Goal: Task Accomplishment & Management: Use online tool/utility

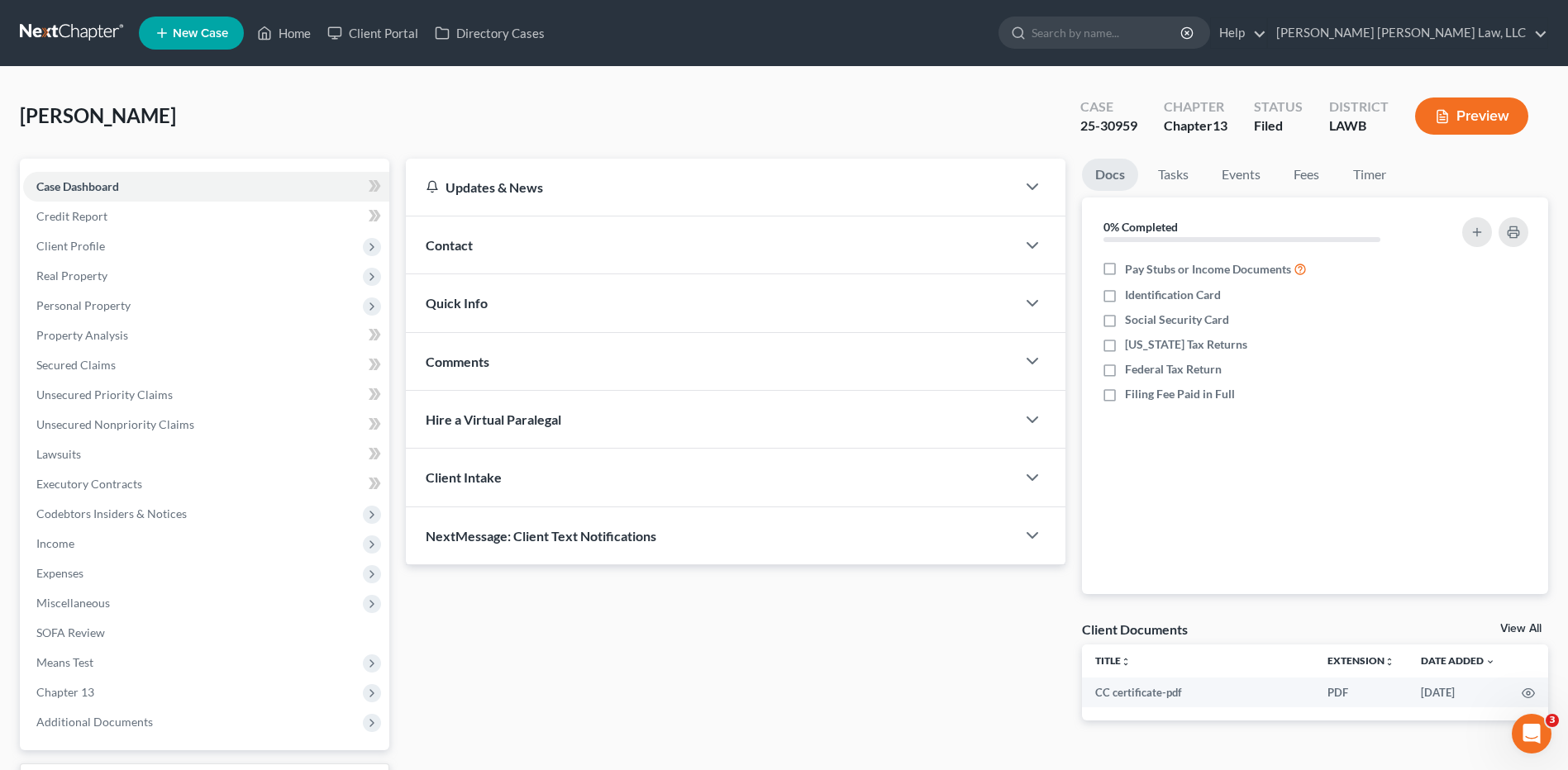
click at [69, 24] on link at bounding box center [73, 33] width 106 height 30
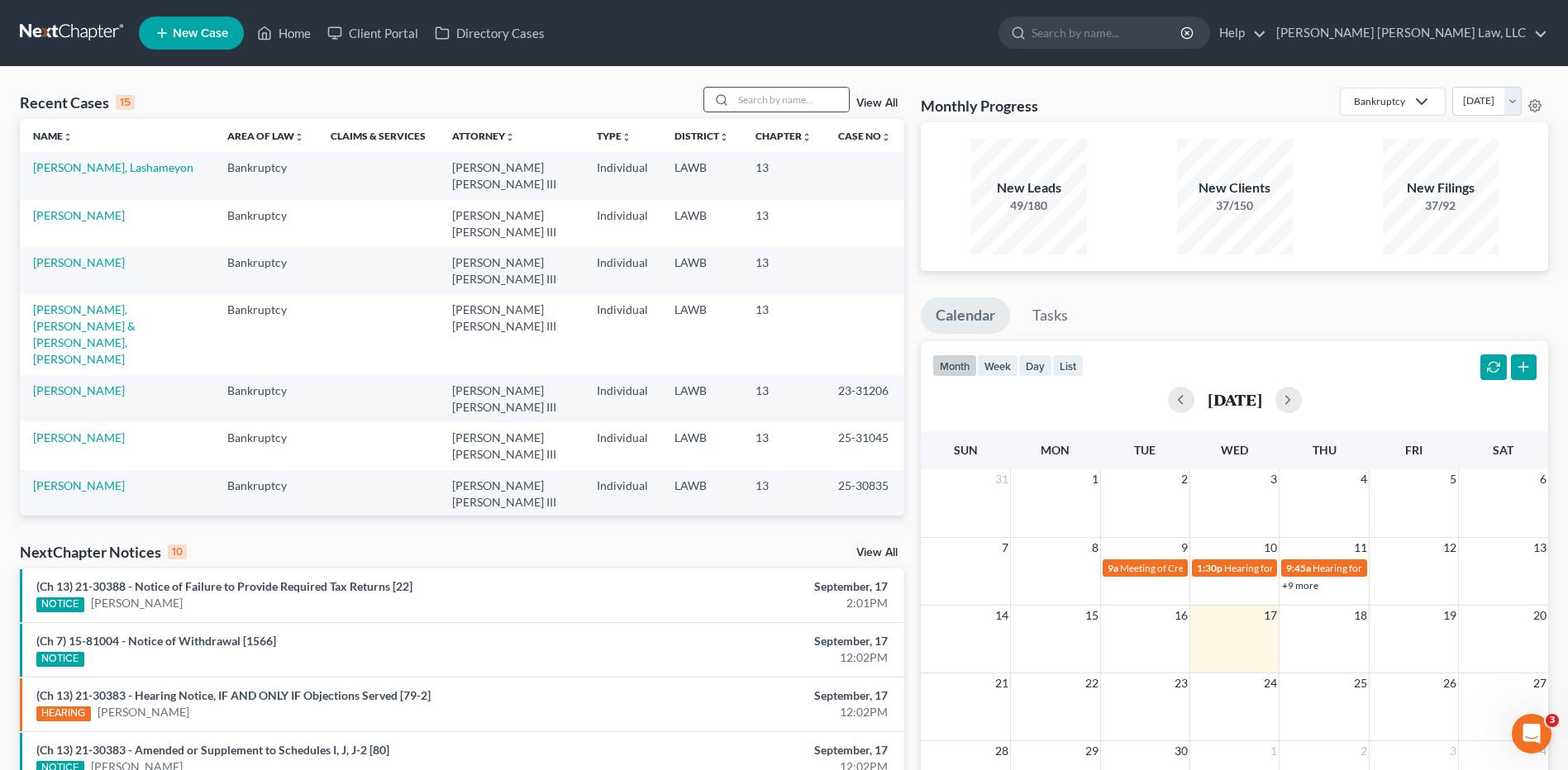
click at [788, 104] on input "search" at bounding box center [791, 99] width 116 height 24
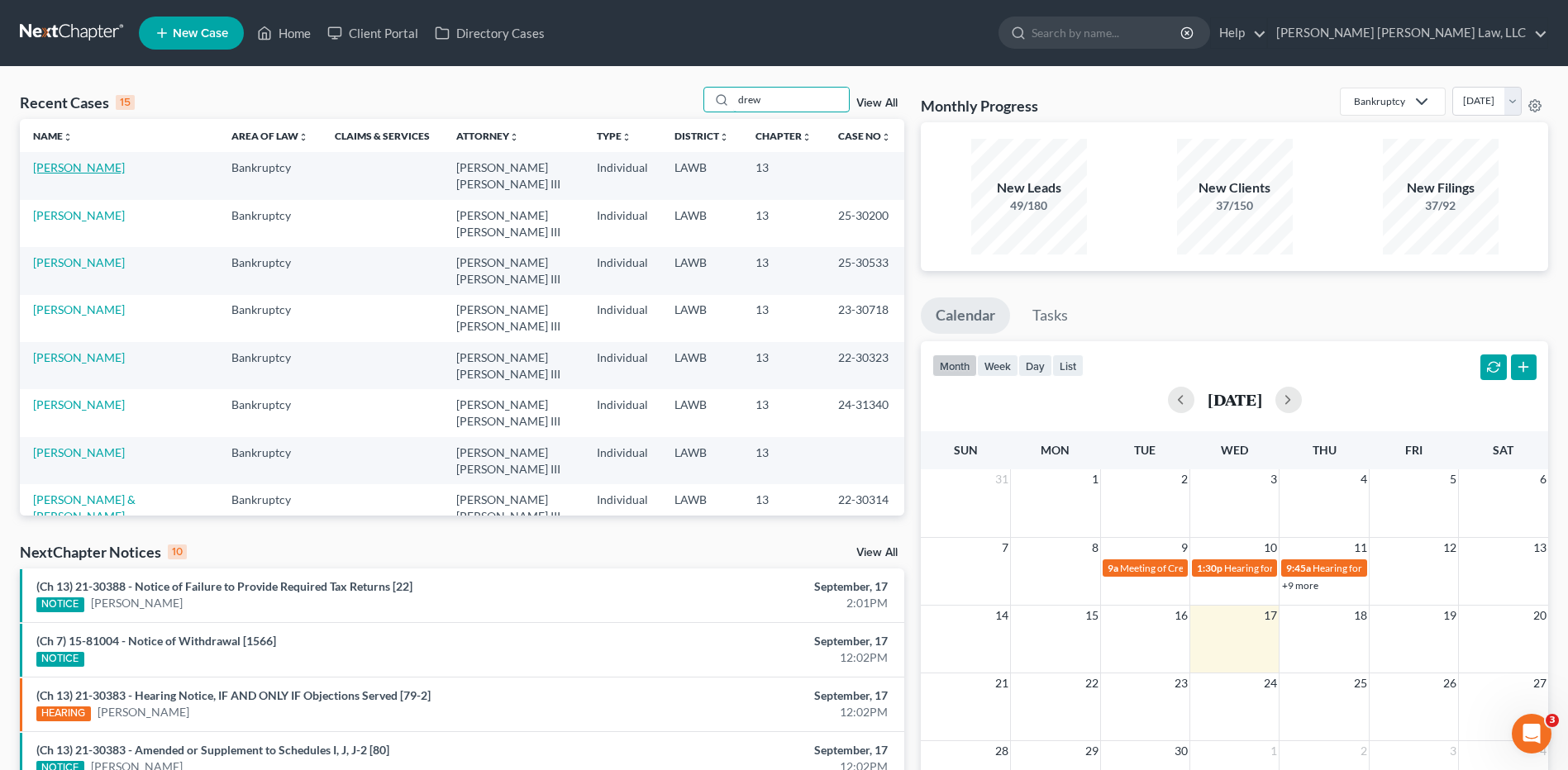
type input "drew"
click at [58, 165] on link "[PERSON_NAME]" at bounding box center [78, 167] width 91 height 14
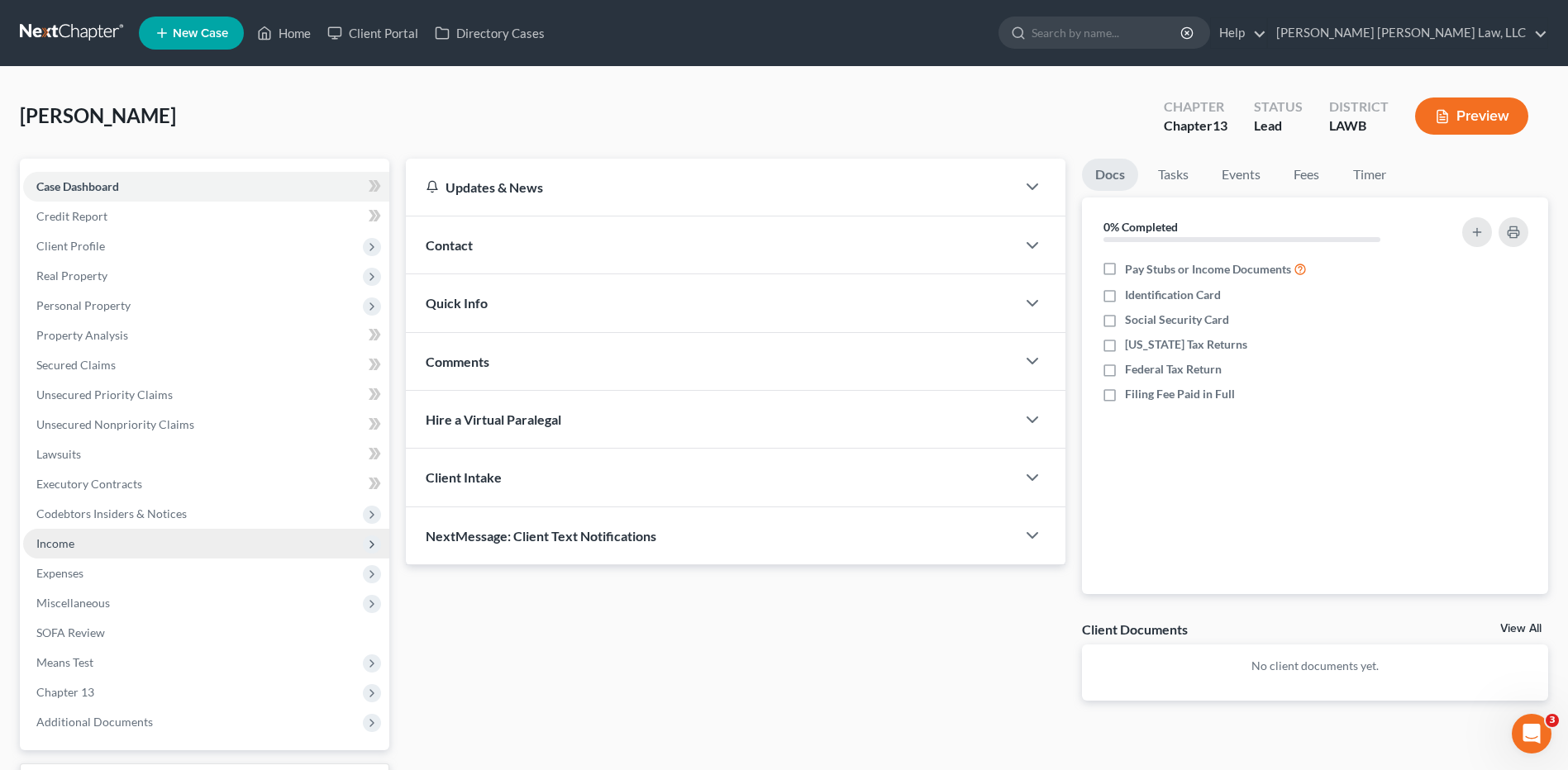
click at [54, 542] on span "Income" at bounding box center [56, 543] width 38 height 14
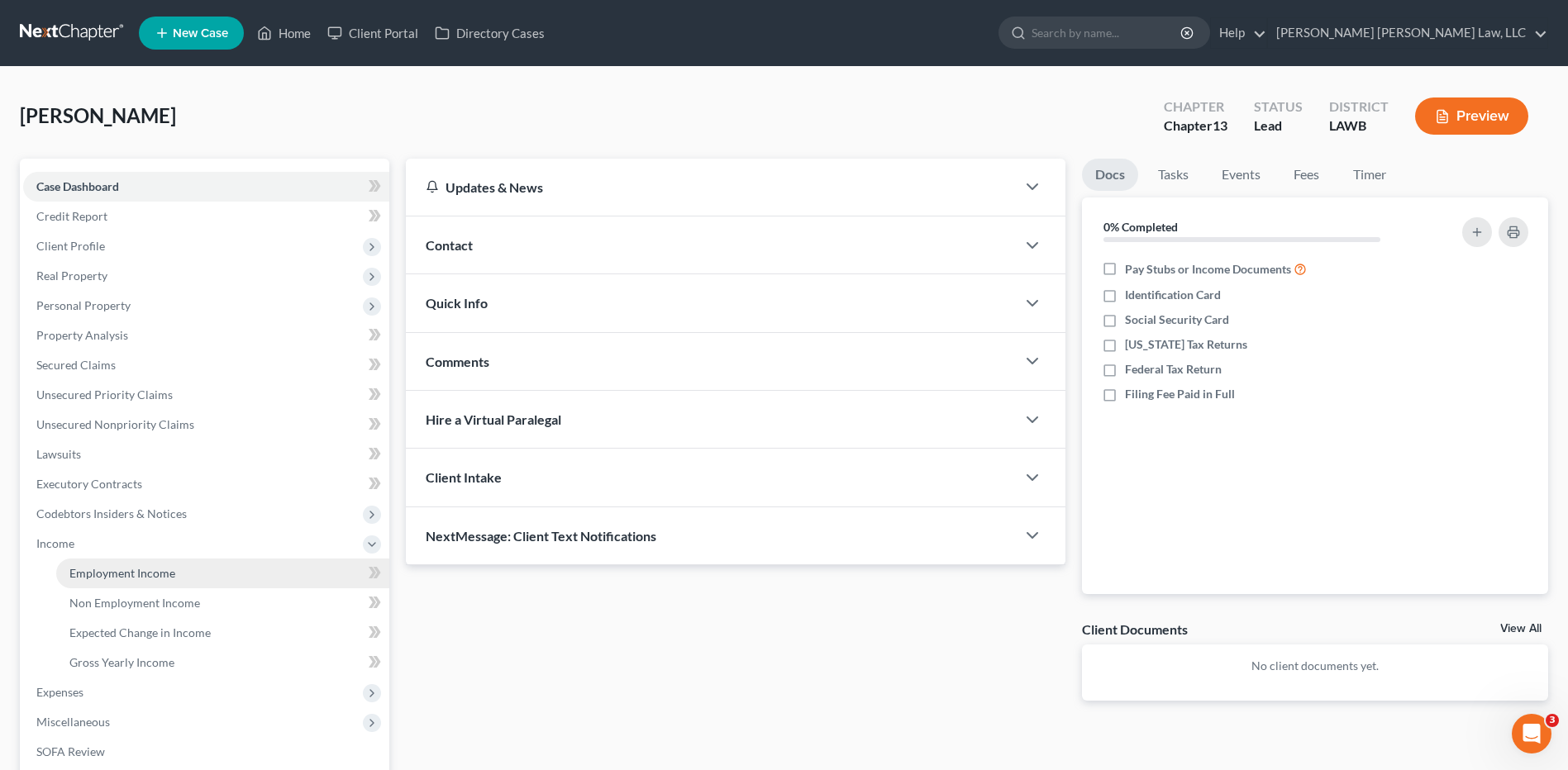
click at [139, 574] on span "Employment Income" at bounding box center [123, 573] width 106 height 14
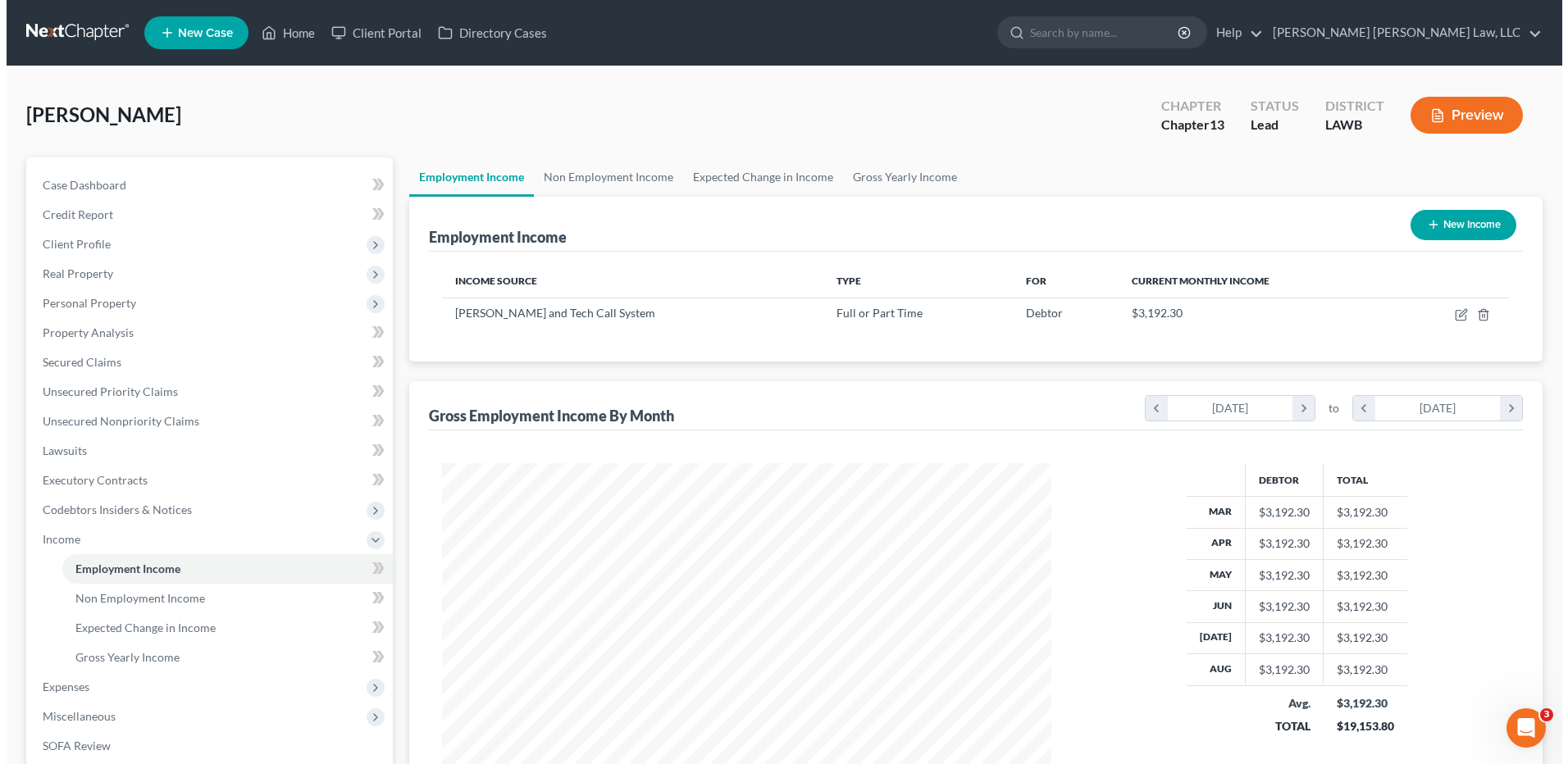
scroll to position [304, 641]
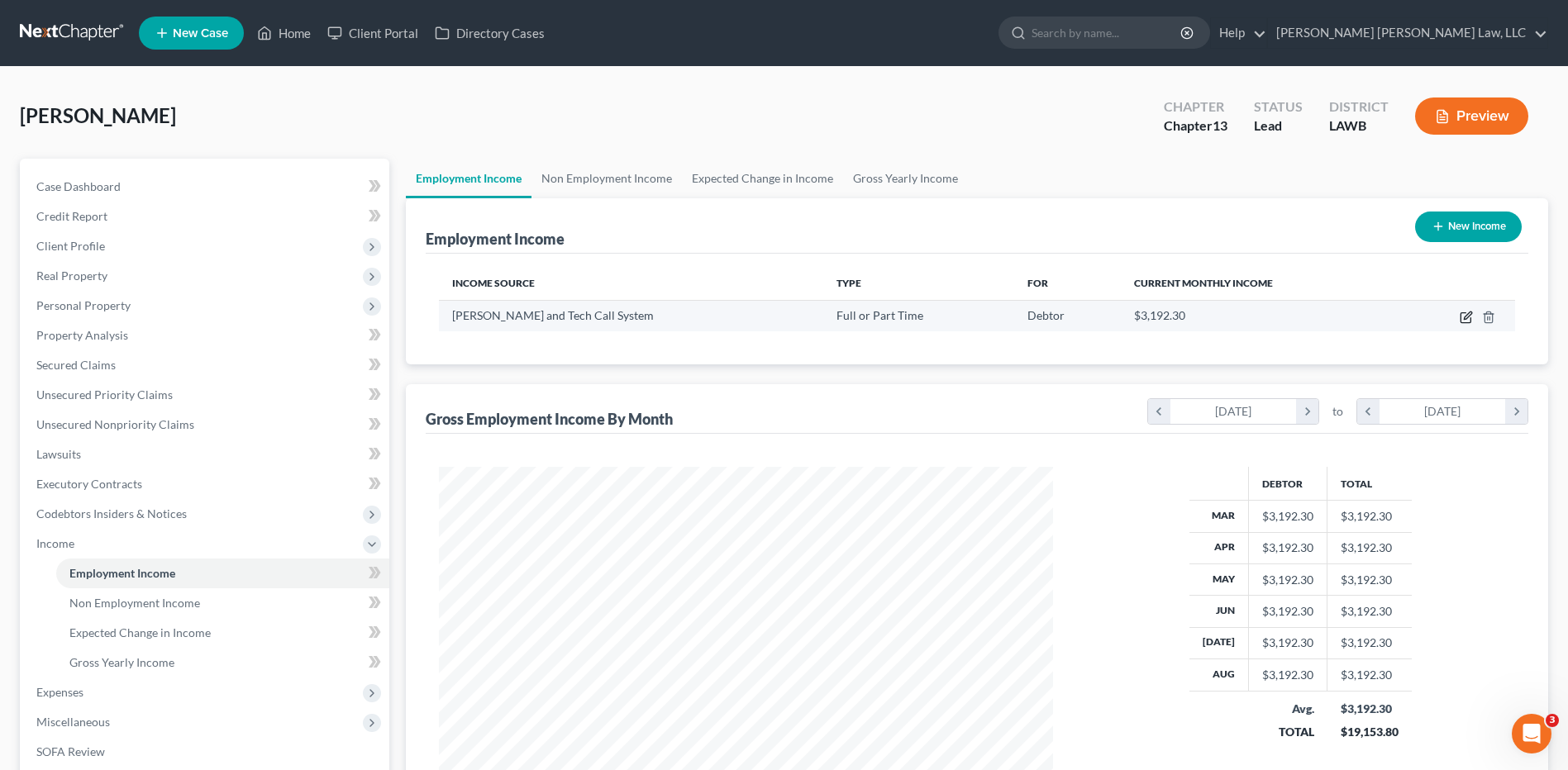
click at [1468, 318] on icon "button" at bounding box center [1468, 316] width 8 height 8
select select "0"
select select "19"
select select "1"
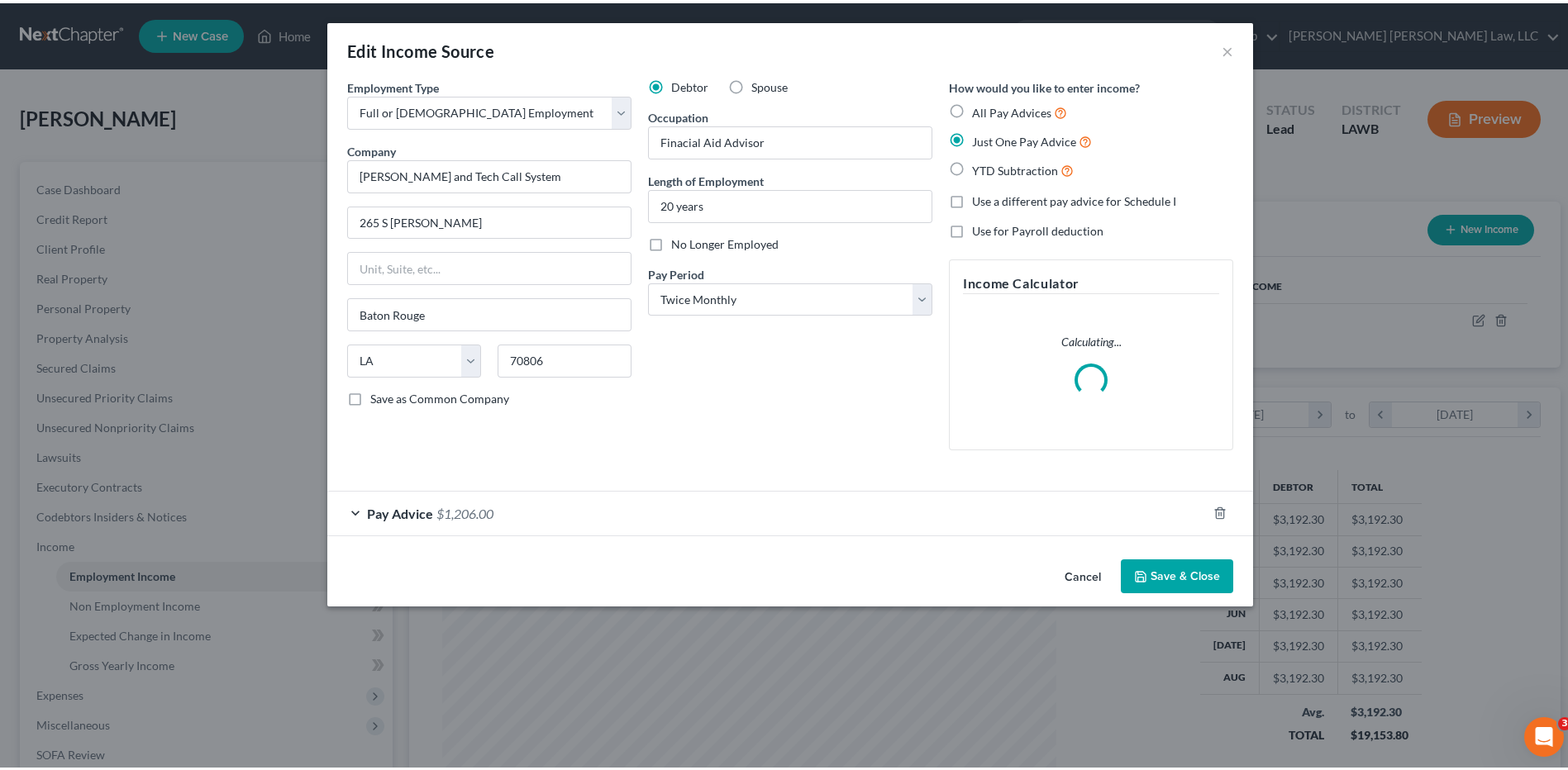
scroll to position [309, 653]
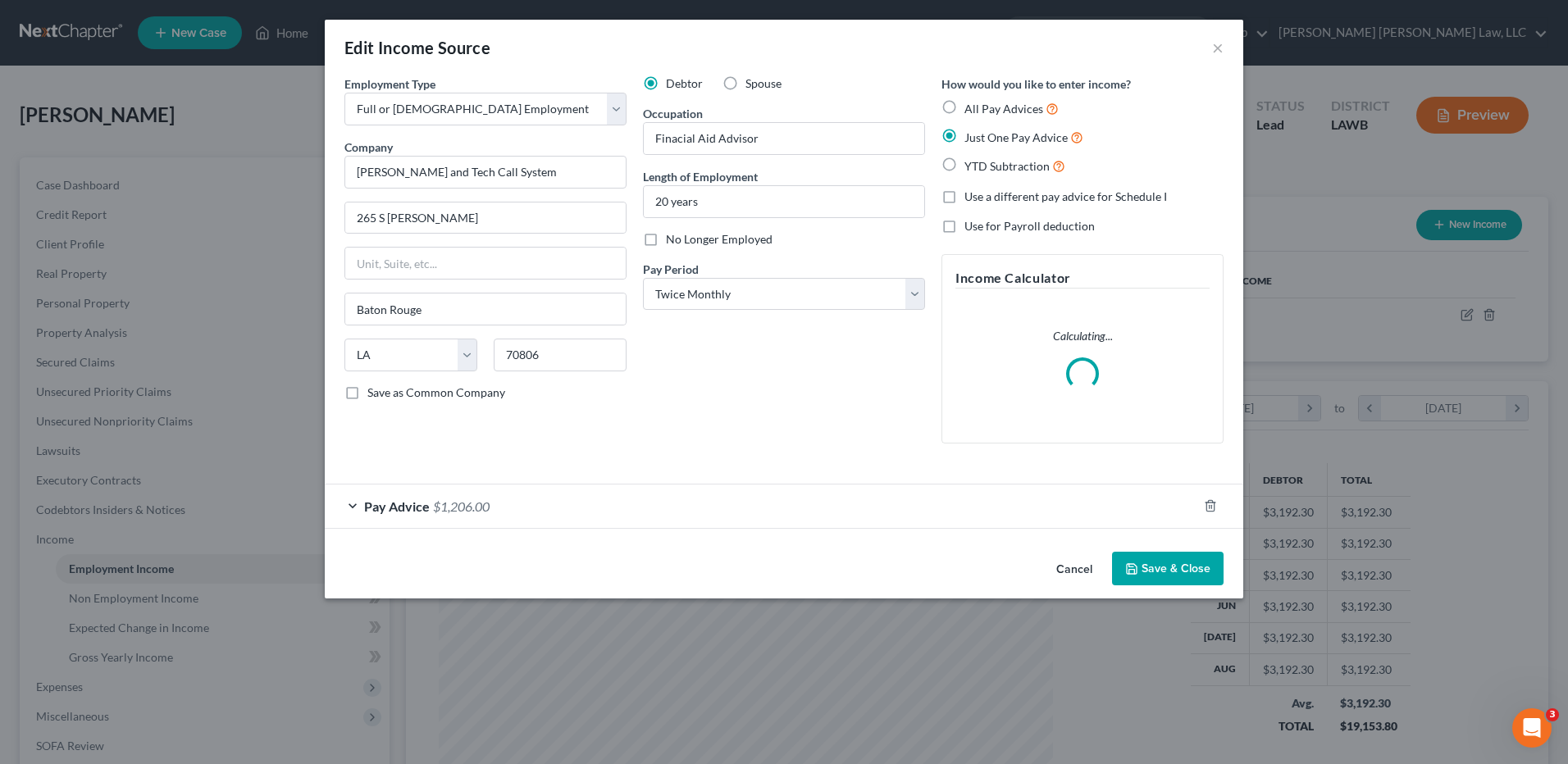
click at [1160, 566] on div "Edit Income Source × Employment Type * Select Full or [DEMOGRAPHIC_DATA] Employ…" at bounding box center [784, 309] width 918 height 579
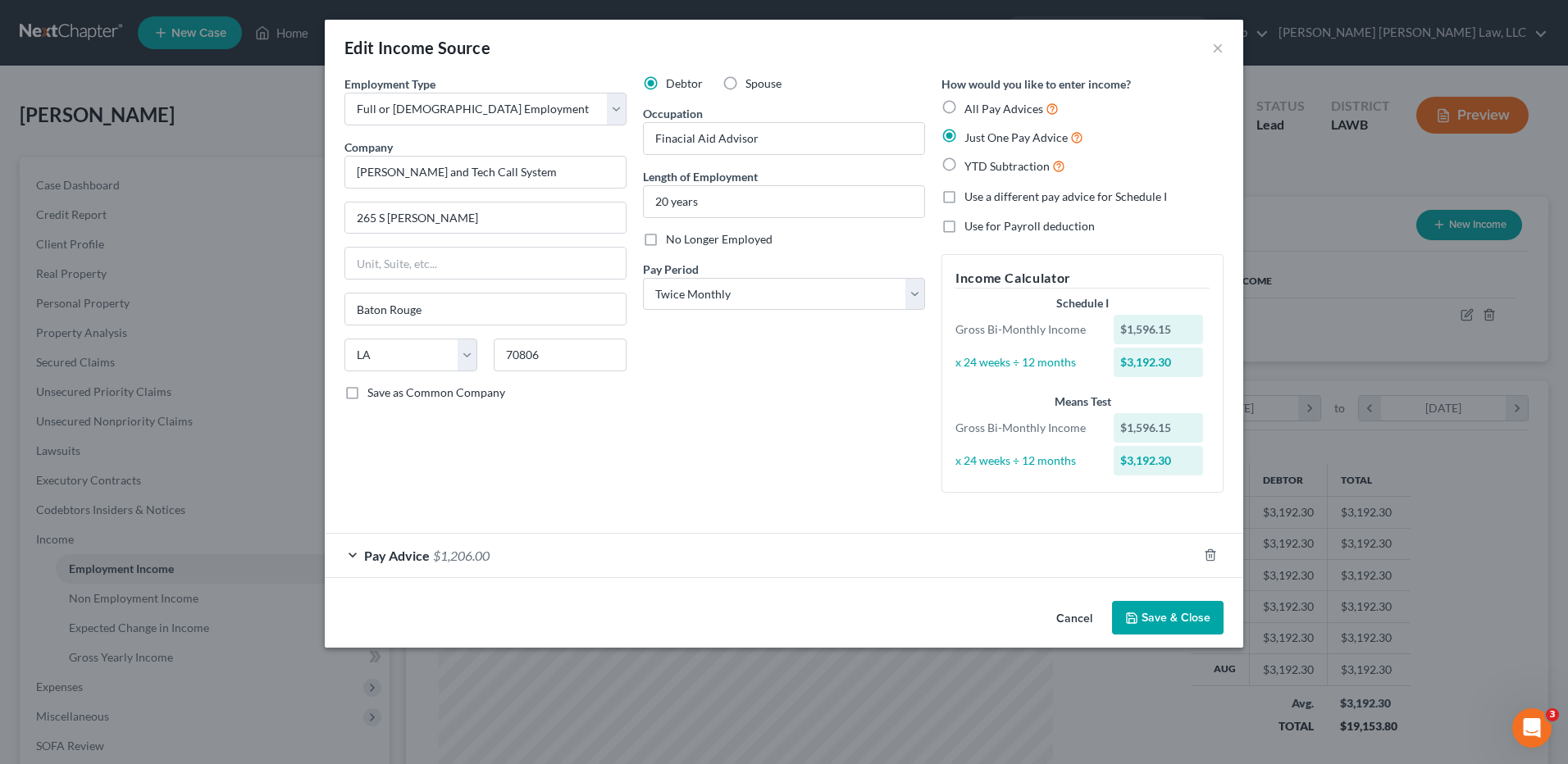
click at [1164, 614] on button "Save & Close" at bounding box center [1167, 618] width 111 height 35
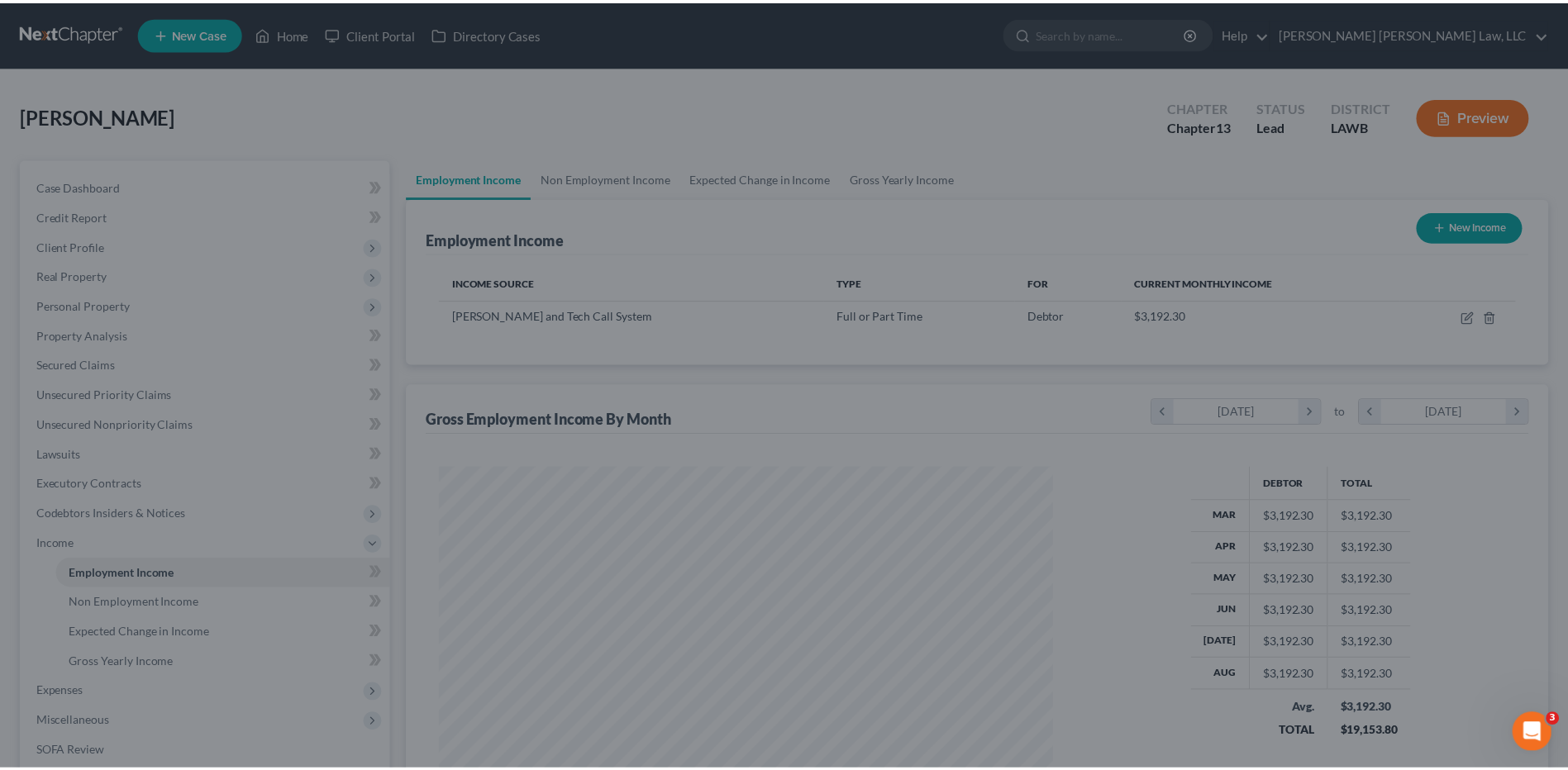
scroll to position [826084, 826096]
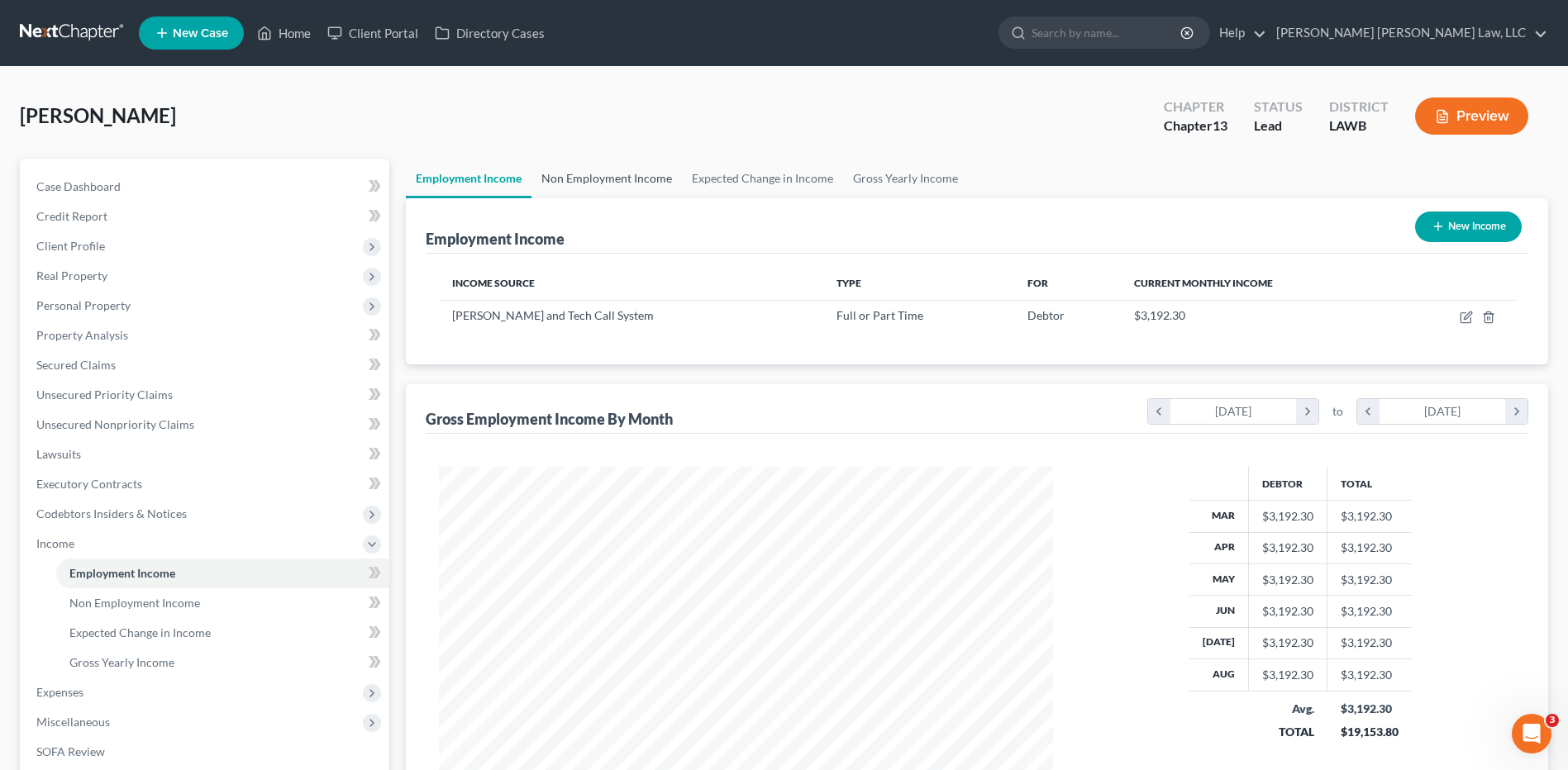
click at [599, 177] on link "Non Employment Income" at bounding box center [607, 178] width 151 height 40
